Goal: Information Seeking & Learning: Learn about a topic

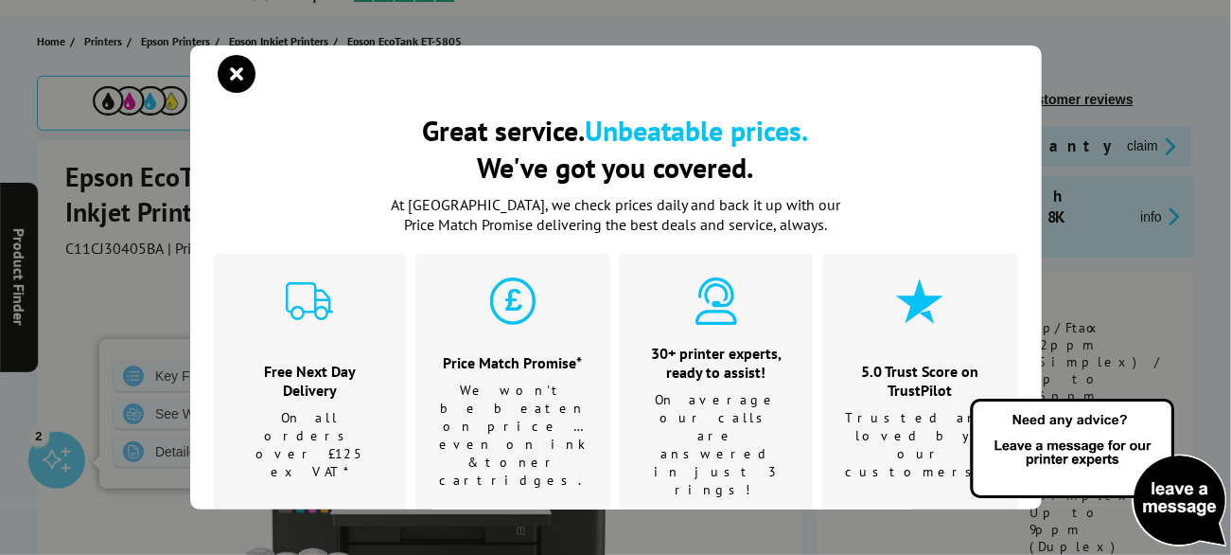
scroll to position [254, 0]
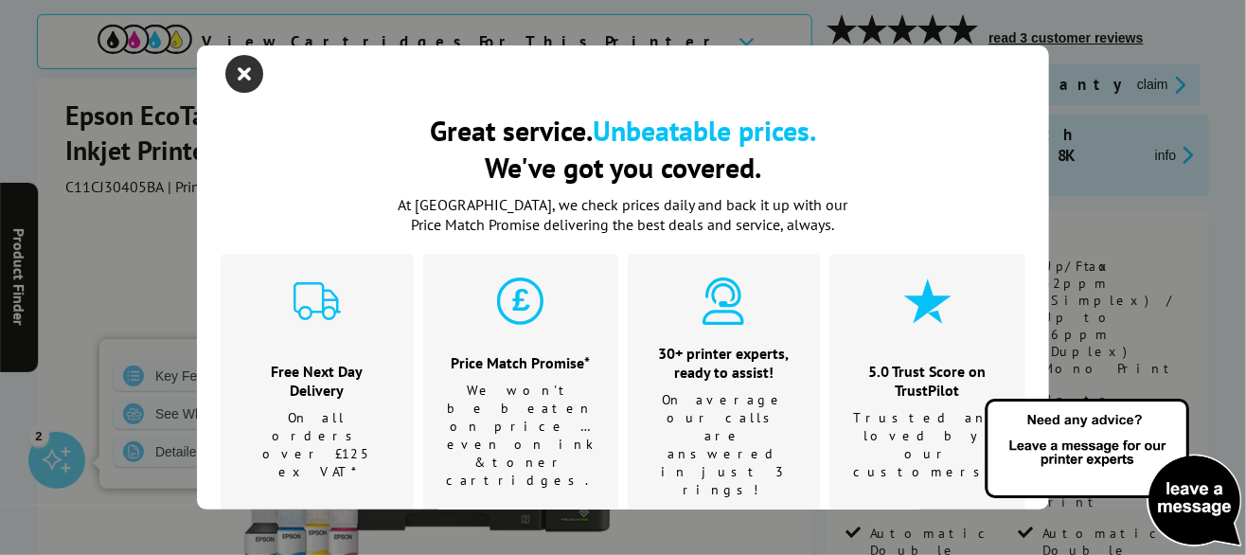
click at [244, 68] on icon "close modal" at bounding box center [244, 74] width 38 height 38
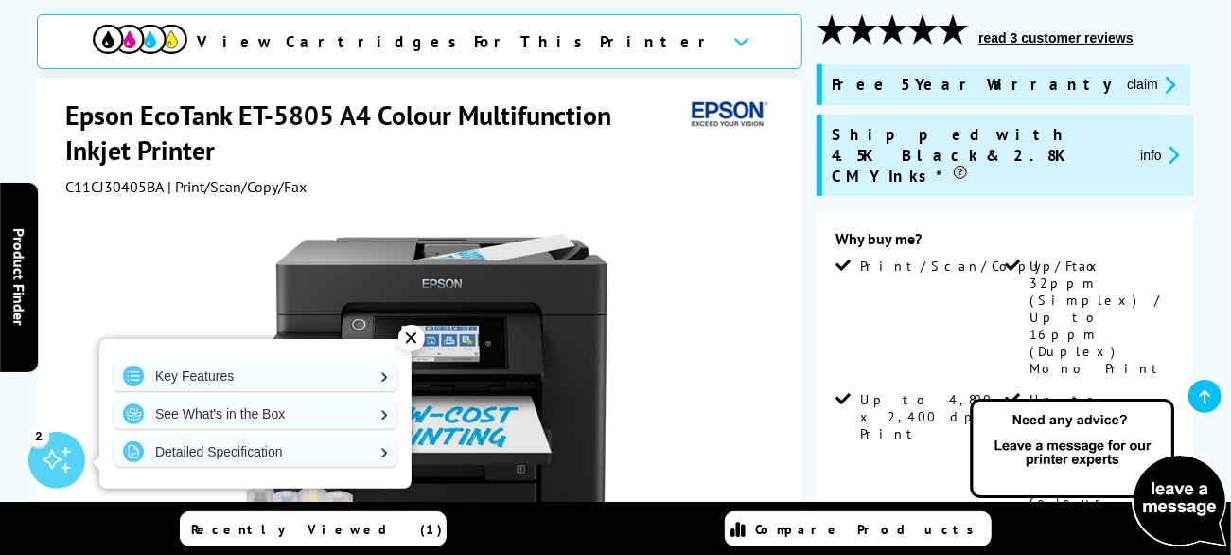
click at [407, 338] on div "✕" at bounding box center [411, 338] width 27 height 27
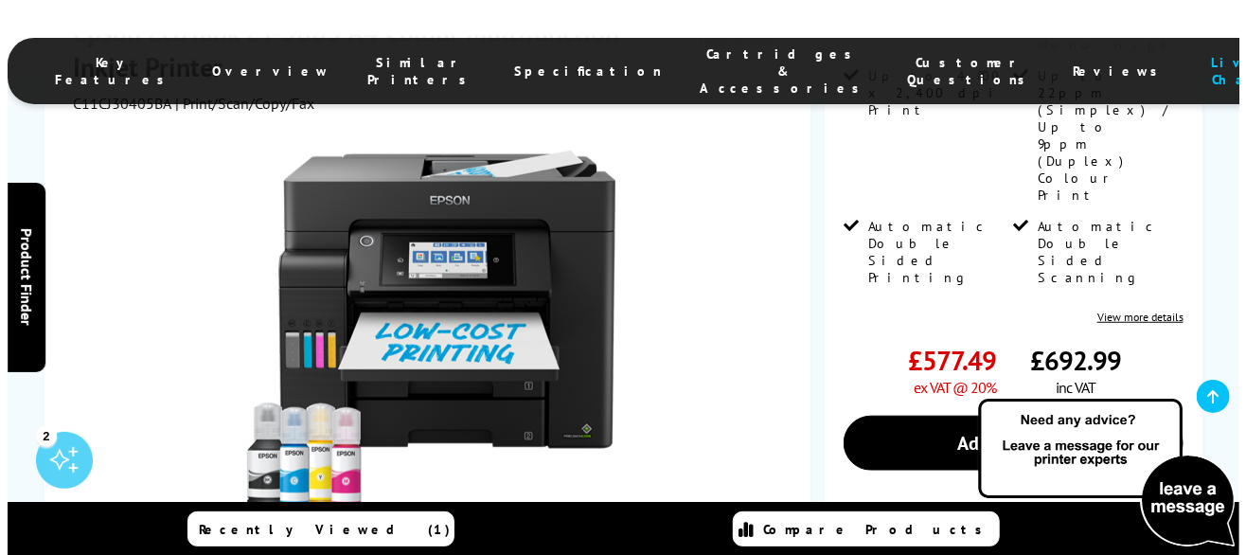
scroll to position [590, 0]
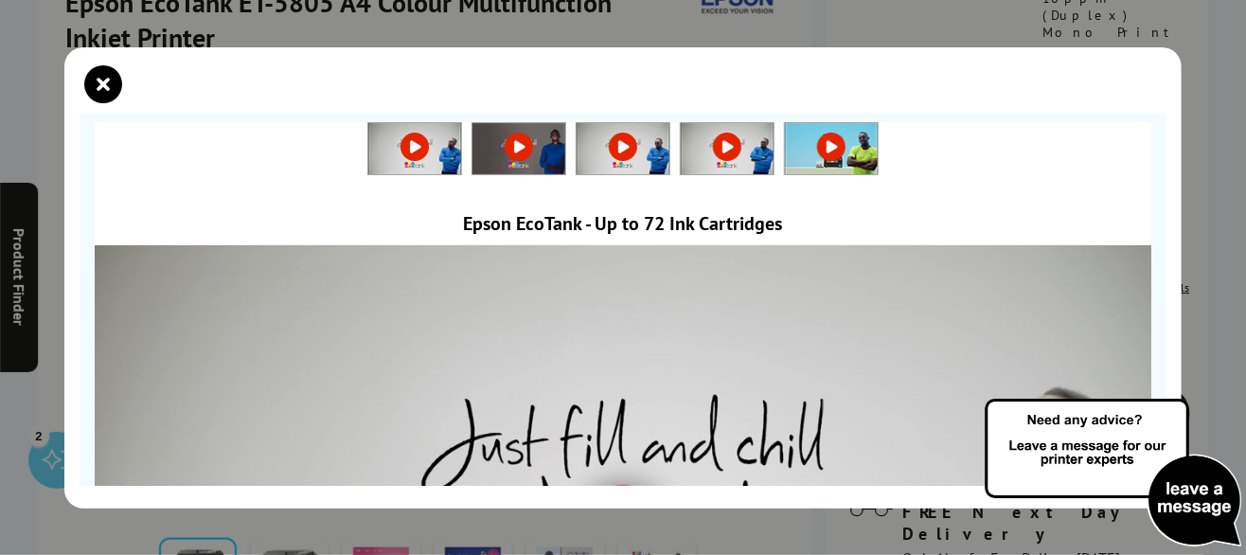
click at [974, 465] on img at bounding box center [623, 511] width 1056 height 594
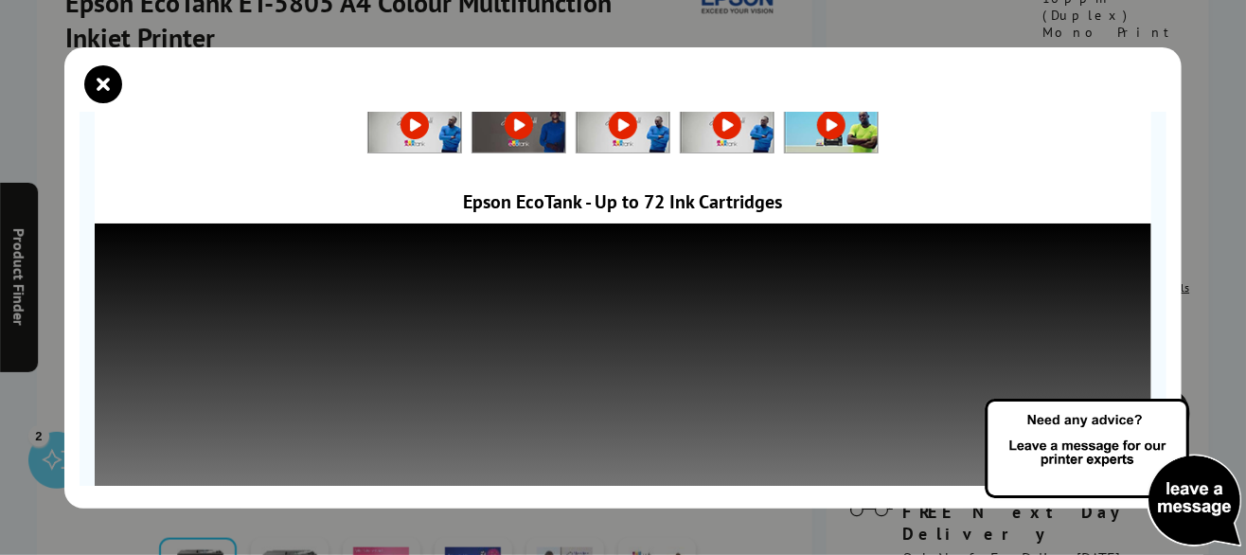
scroll to position [0, 0]
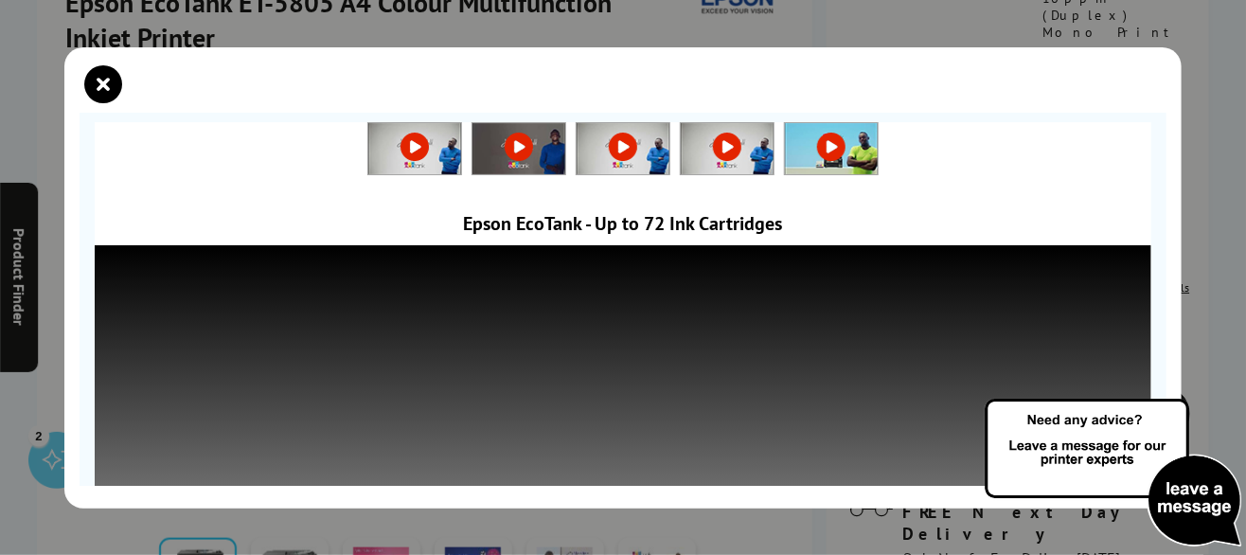
click at [1103, 471] on img at bounding box center [1113, 473] width 265 height 155
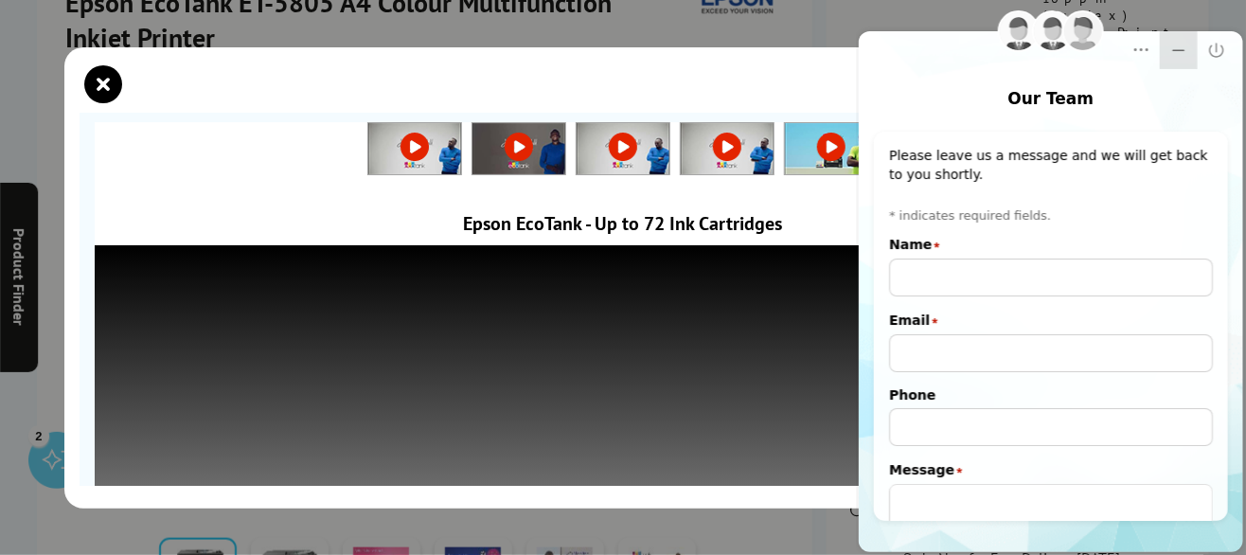
click at [1177, 49] on icon "Minimize" at bounding box center [1178, 50] width 12 height 2
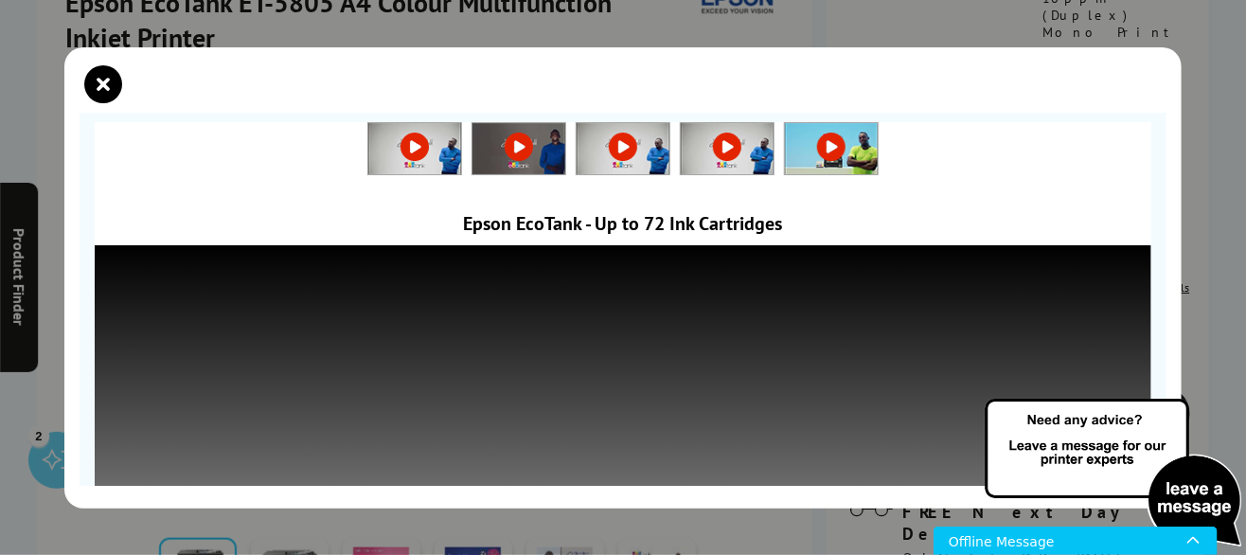
click at [1031, 407] on img at bounding box center [1113, 473] width 265 height 155
click at [1195, 475] on img at bounding box center [1113, 473] width 265 height 155
click at [1142, 431] on img at bounding box center [1113, 473] width 265 height 155
click at [1195, 538] on icon "Open Live Chat window" at bounding box center [1192, 539] width 12 height 7
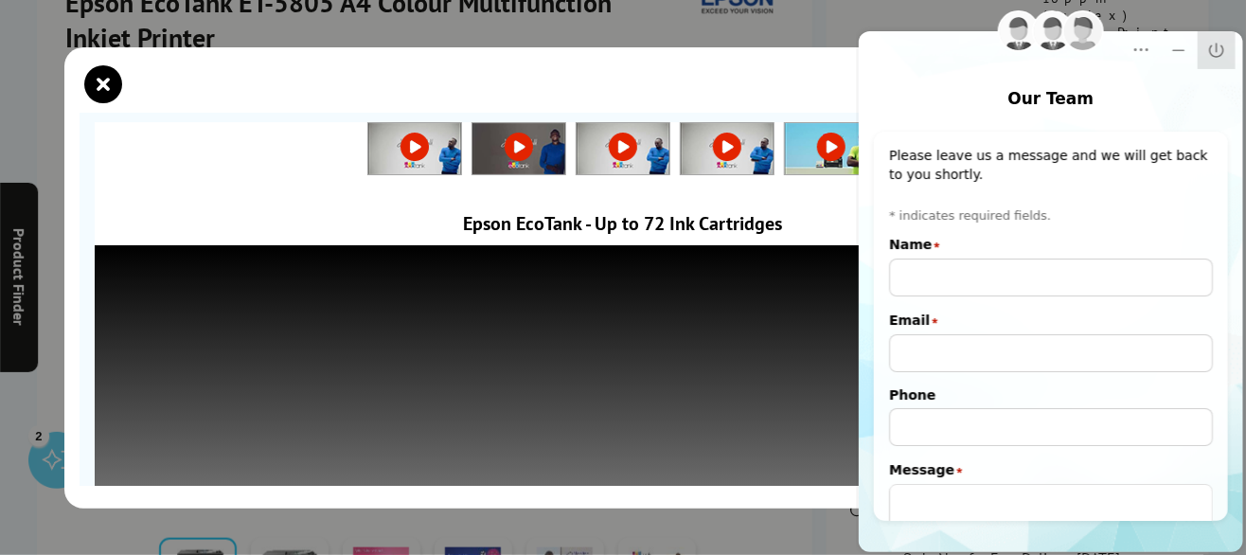
click at [1220, 47] on icon "Close" at bounding box center [1215, 50] width 19 height 19
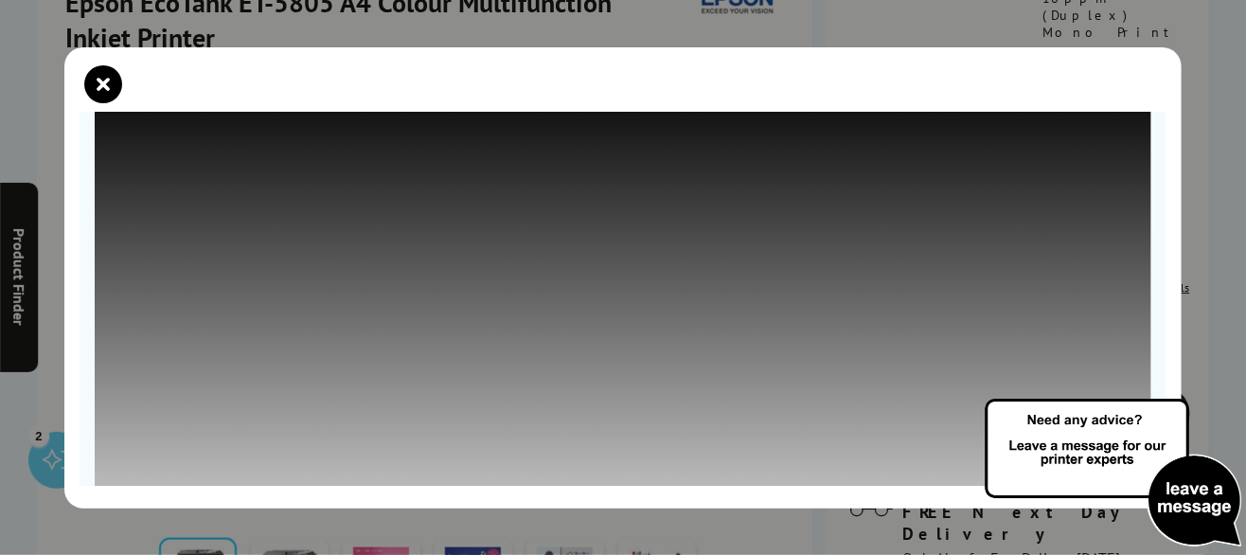
scroll to position [137, 0]
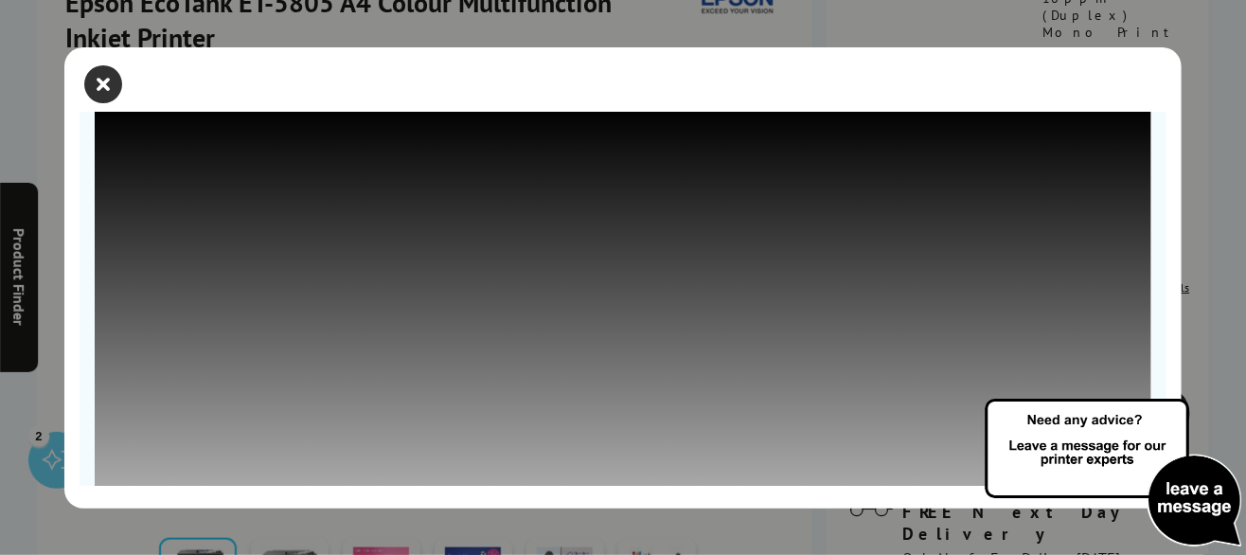
click at [98, 78] on icon "close modal" at bounding box center [103, 84] width 38 height 38
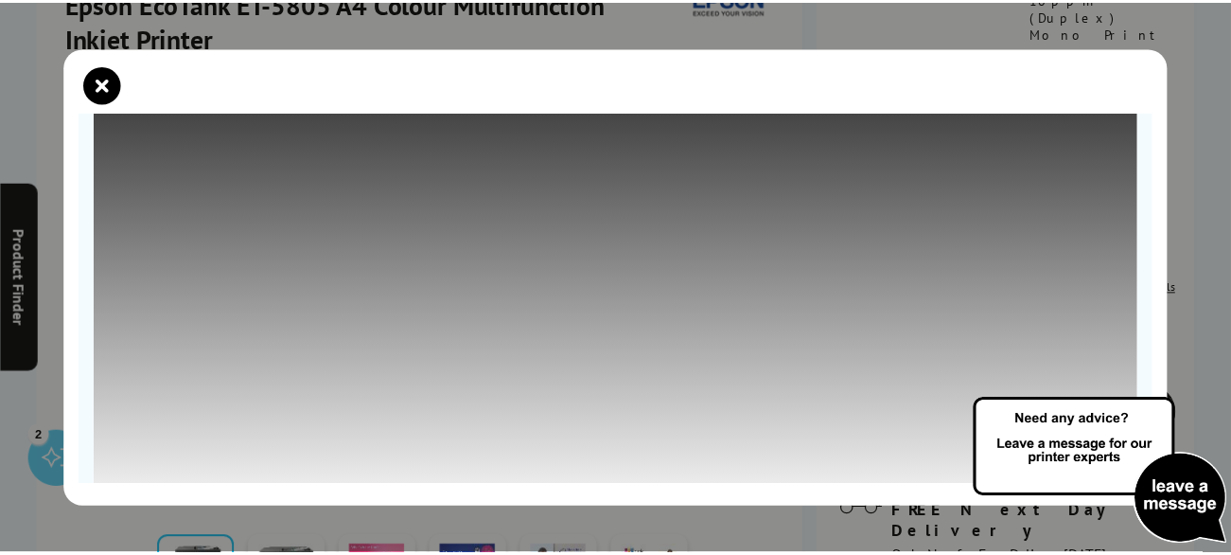
scroll to position [251, 0]
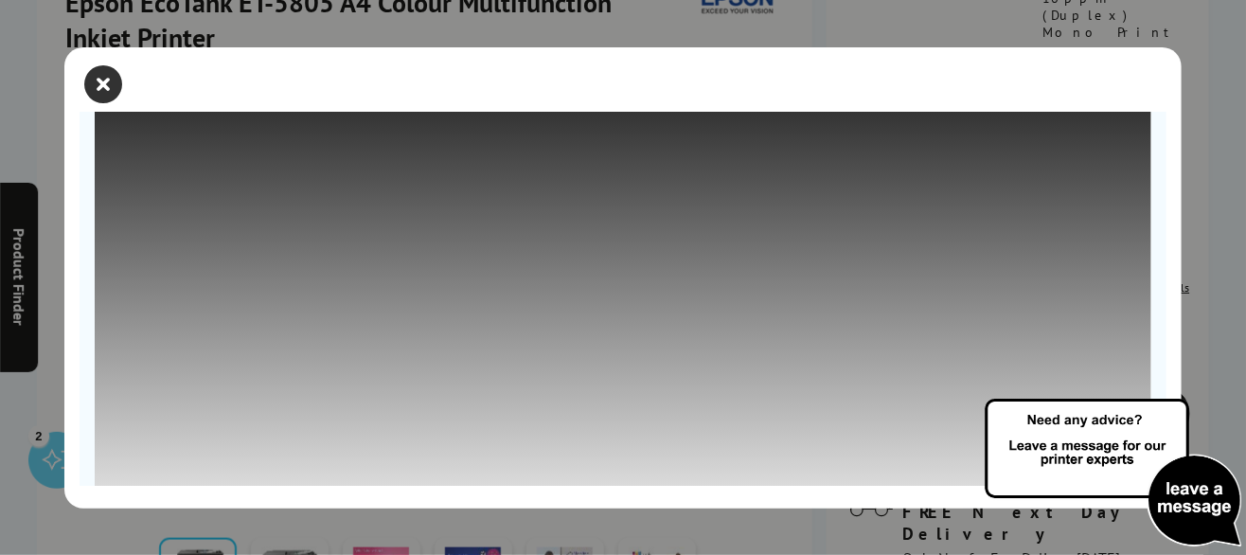
click at [101, 83] on icon "close modal" at bounding box center [103, 84] width 38 height 38
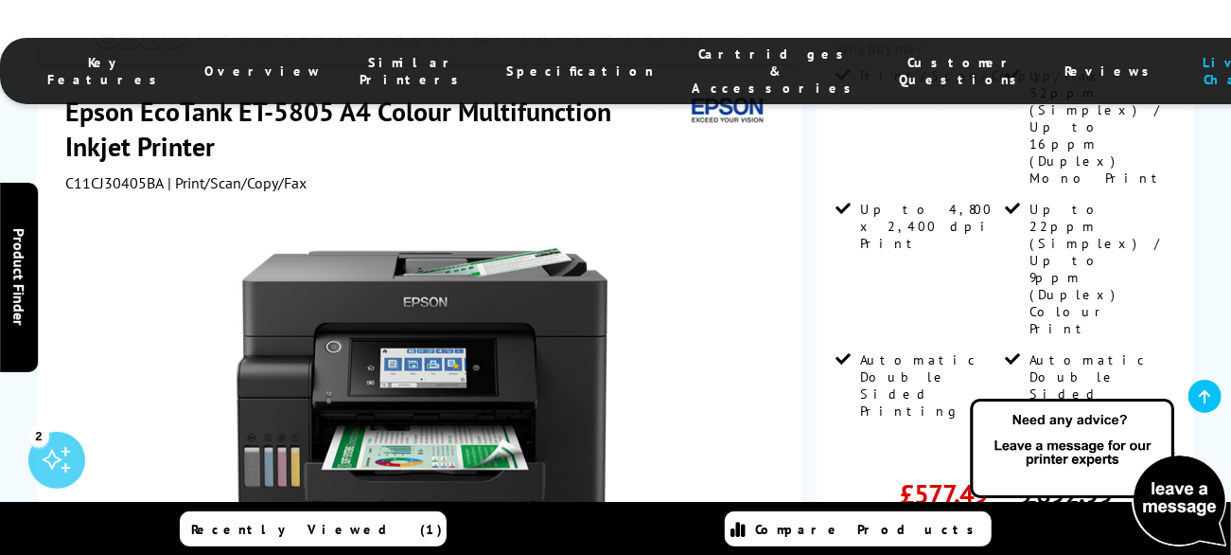
scroll to position [438, 0]
